Goal: Task Accomplishment & Management: Use online tool/utility

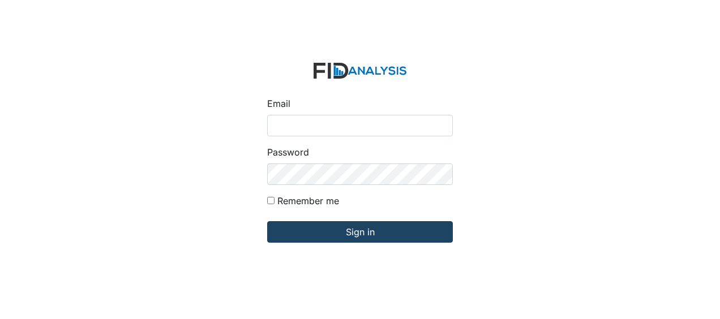
type input "[EMAIL_ADDRESS][DOMAIN_NAME]"
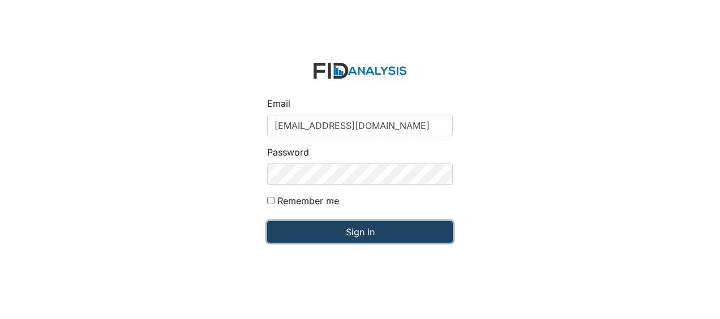
click at [311, 235] on input "Sign in" at bounding box center [360, 232] width 186 height 22
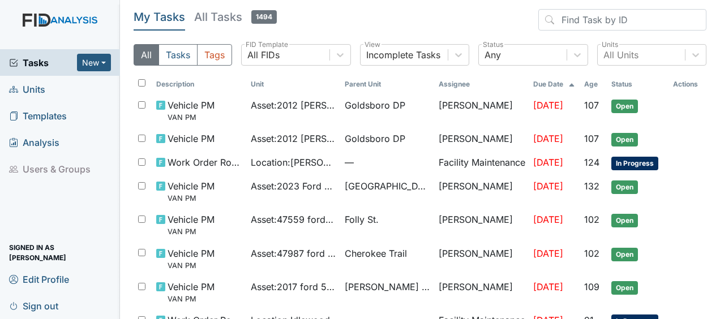
click at [45, 92] on link "Units" at bounding box center [60, 89] width 120 height 27
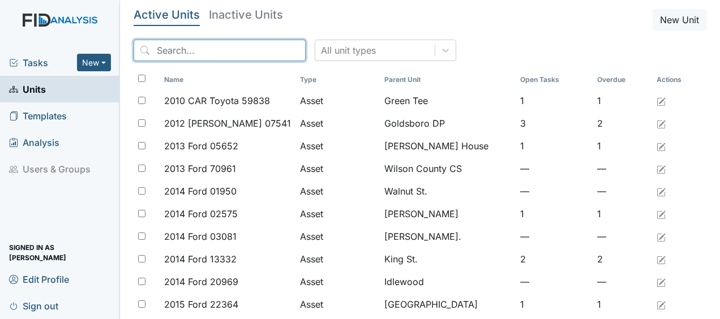
click at [168, 53] on input "search" at bounding box center [220, 51] width 172 height 22
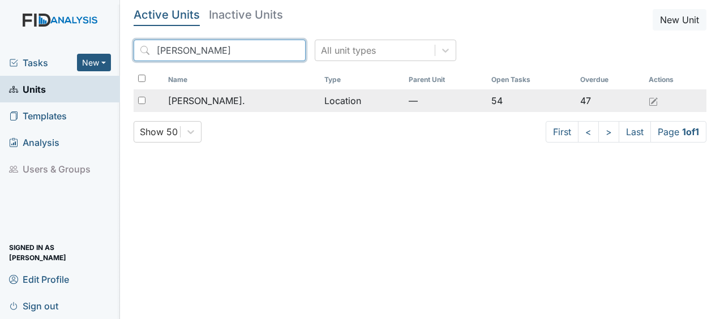
type input "william"
click at [198, 102] on span "[PERSON_NAME]." at bounding box center [206, 101] width 77 height 14
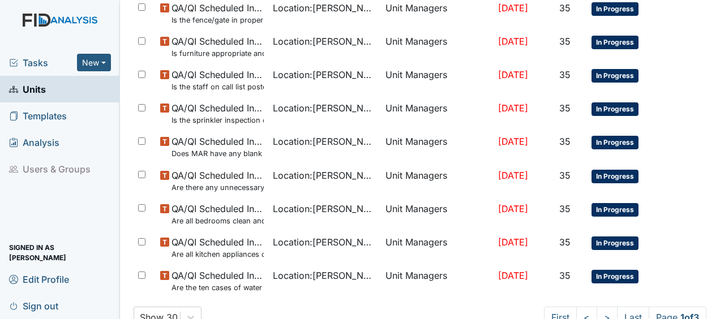
scroll to position [872, 0]
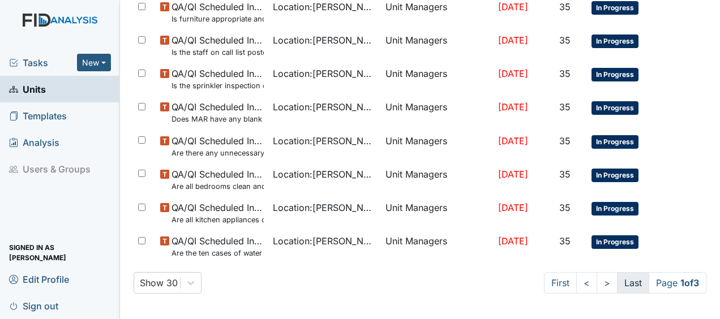
click at [619, 282] on link "Last" at bounding box center [633, 283] width 32 height 22
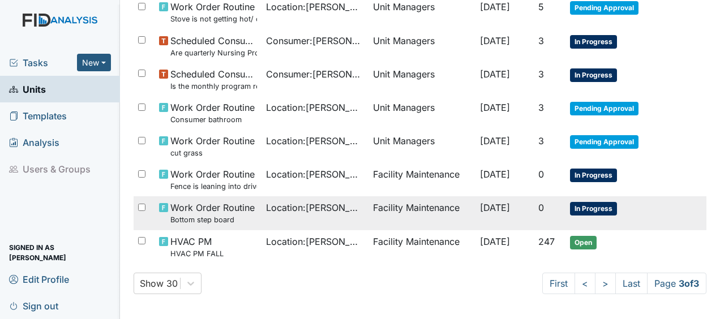
click at [335, 205] on span "Location : William St." at bounding box center [315, 208] width 98 height 14
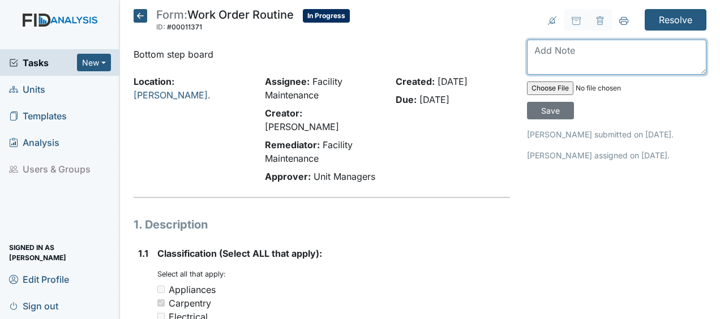
click at [535, 50] on textarea at bounding box center [616, 57] width 179 height 35
type textarea "secured bottom step JB"
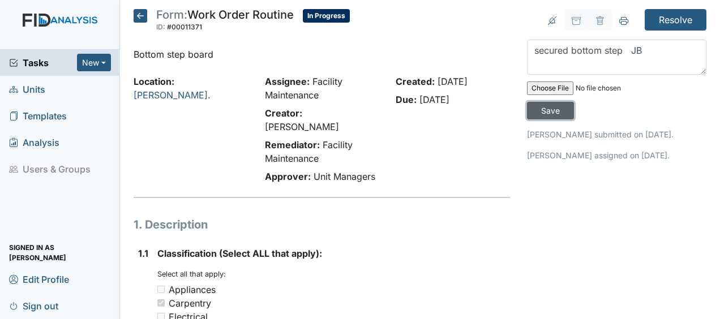
click at [549, 111] on input "Save" at bounding box center [550, 111] width 47 height 18
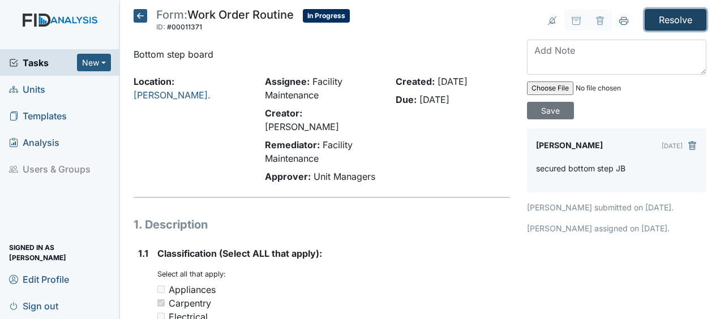
click at [667, 19] on input "Resolve" at bounding box center [676, 20] width 62 height 22
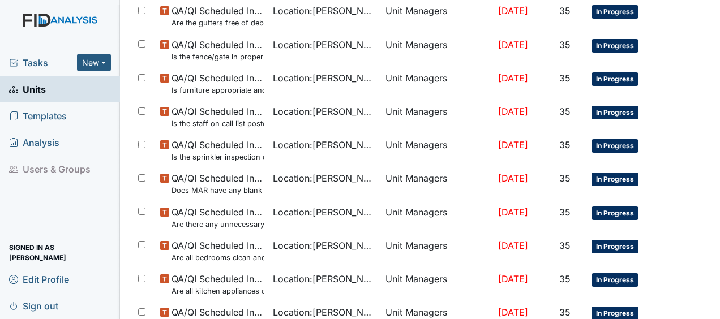
scroll to position [909, 0]
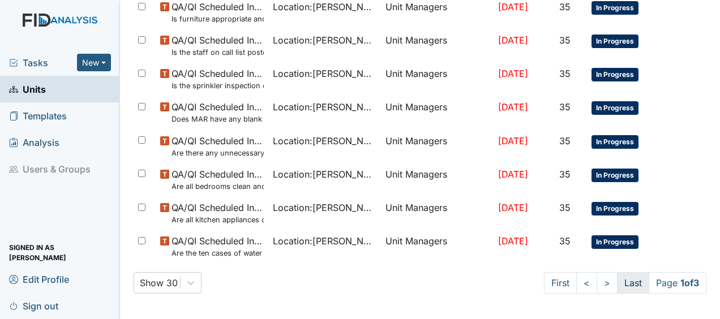
click at [626, 284] on link "Last" at bounding box center [633, 283] width 32 height 22
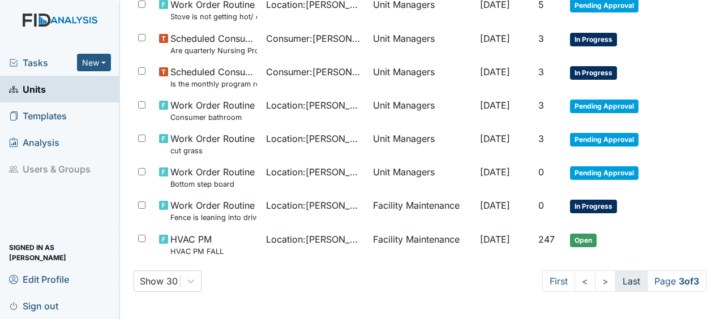
scroll to position [496, 0]
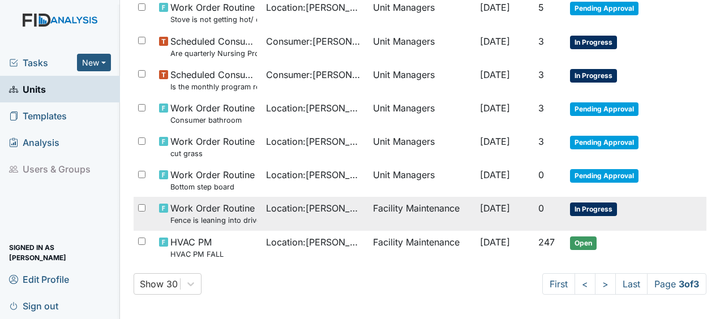
click at [368, 208] on td "Facility Maintenance" at bounding box center [421, 213] width 107 height 33
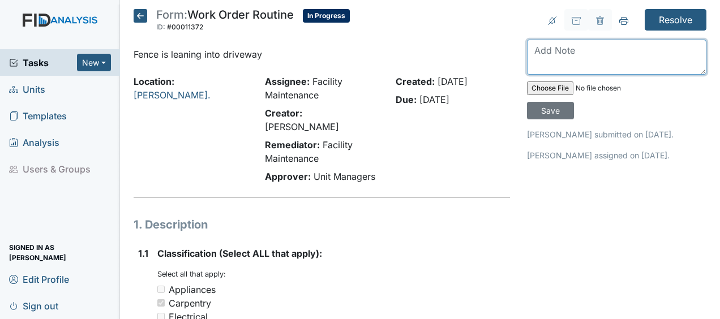
click at [536, 53] on textarea at bounding box center [616, 57] width 179 height 35
type textarea "secured fence leaning into driveway JB"
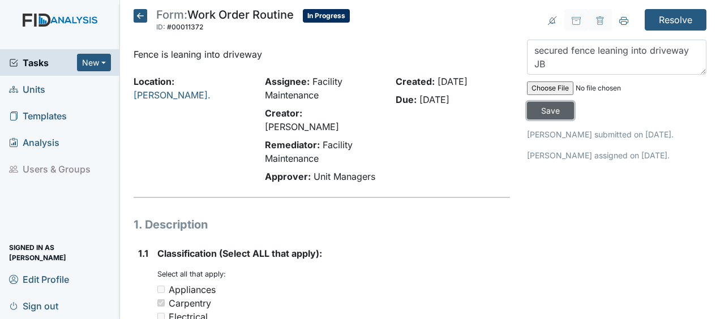
click at [542, 109] on input "Save" at bounding box center [550, 111] width 47 height 18
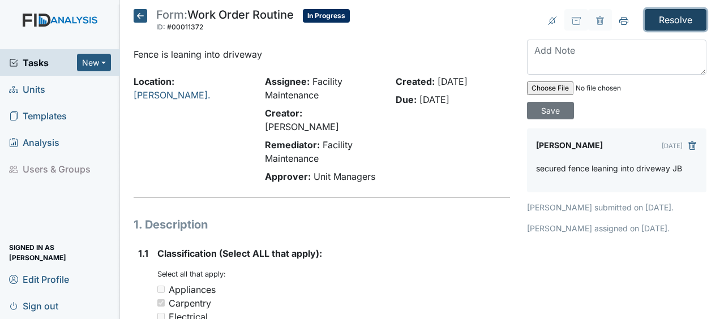
click at [666, 20] on input "Resolve" at bounding box center [676, 20] width 62 height 22
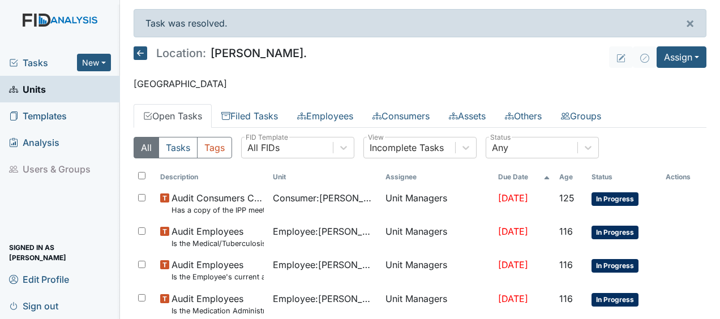
click at [143, 51] on icon at bounding box center [141, 53] width 14 height 14
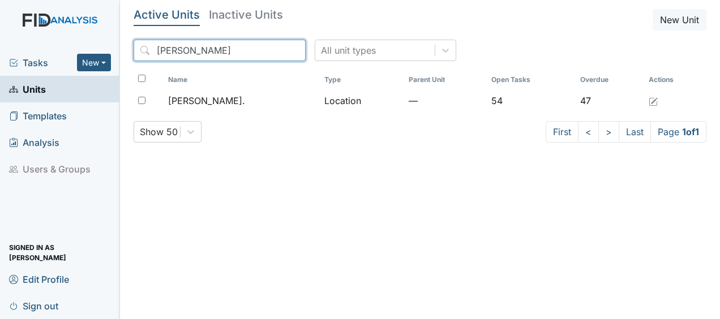
click at [272, 50] on input "william" at bounding box center [220, 51] width 172 height 22
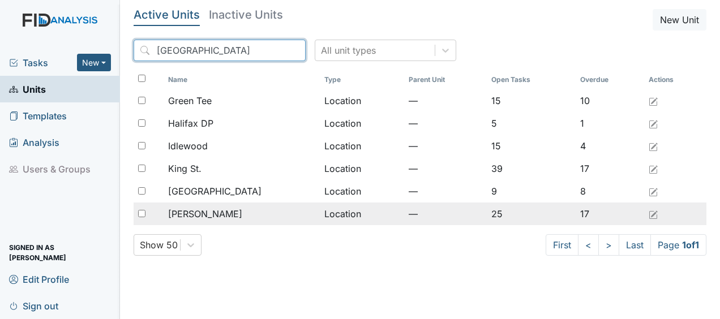
type input "halifax"
click at [223, 216] on div "[PERSON_NAME]" at bounding box center [241, 214] width 147 height 14
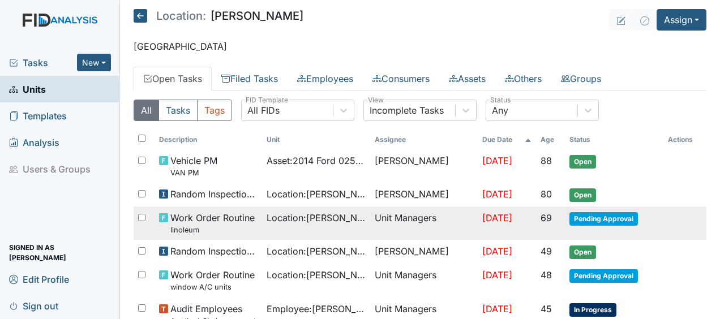
click at [593, 216] on span "Pending Approval" at bounding box center [603, 219] width 68 height 14
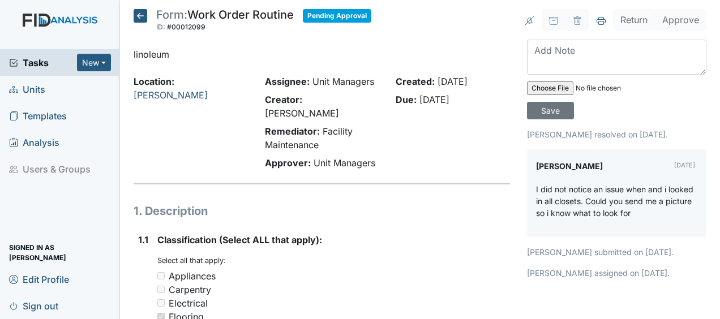
click at [138, 16] on icon at bounding box center [141, 16] width 14 height 14
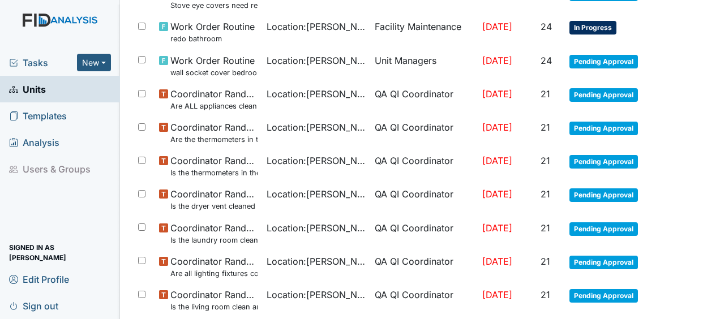
scroll to position [872, 0]
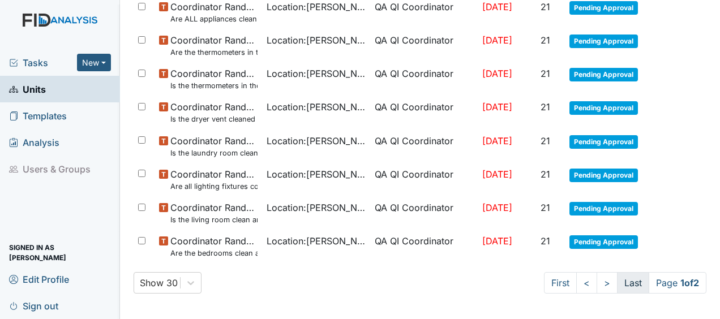
click at [623, 280] on link "Last" at bounding box center [633, 283] width 32 height 22
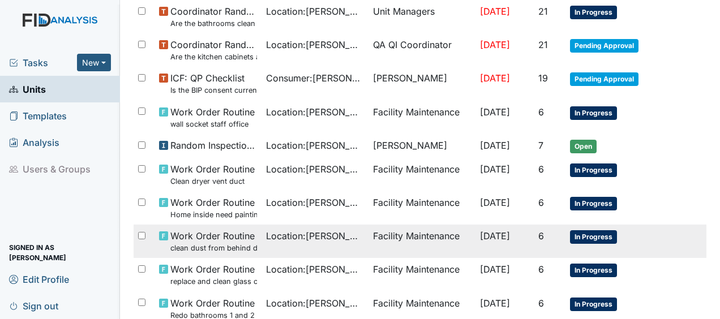
scroll to position [151, 0]
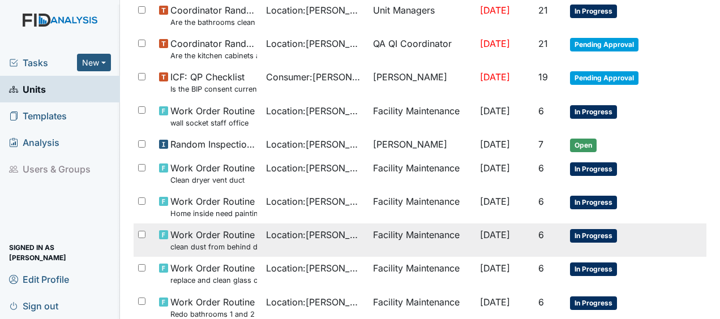
click at [252, 114] on td "Work Order Routine wall socket staff office" at bounding box center [207, 116] width 107 height 33
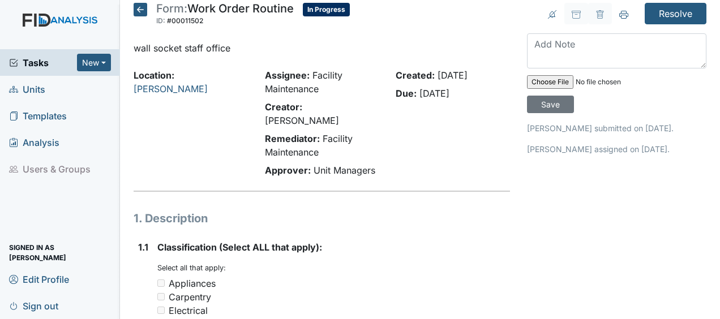
scroll to position [6, 0]
click at [145, 10] on icon at bounding box center [141, 10] width 14 height 14
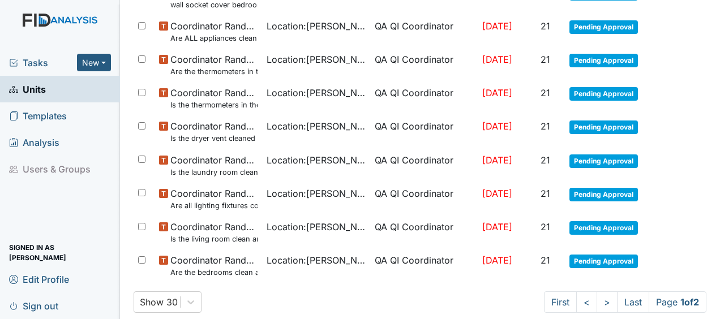
scroll to position [872, 0]
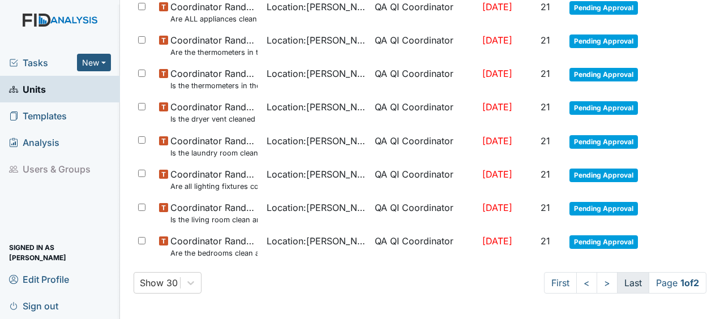
click at [624, 277] on link "Last" at bounding box center [633, 283] width 32 height 22
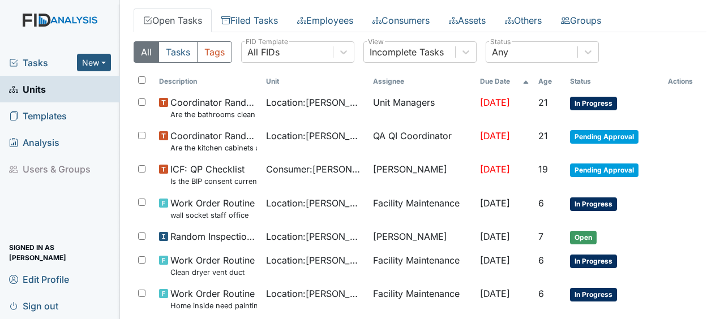
scroll to position [278, 0]
